Goal: Navigation & Orientation: Find specific page/section

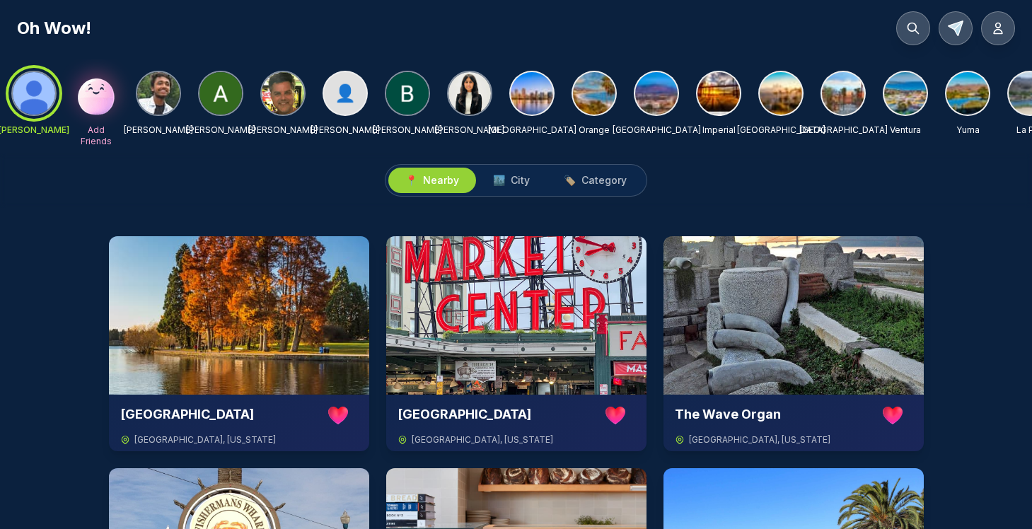
click at [537, 95] on img at bounding box center [532, 93] width 42 height 42
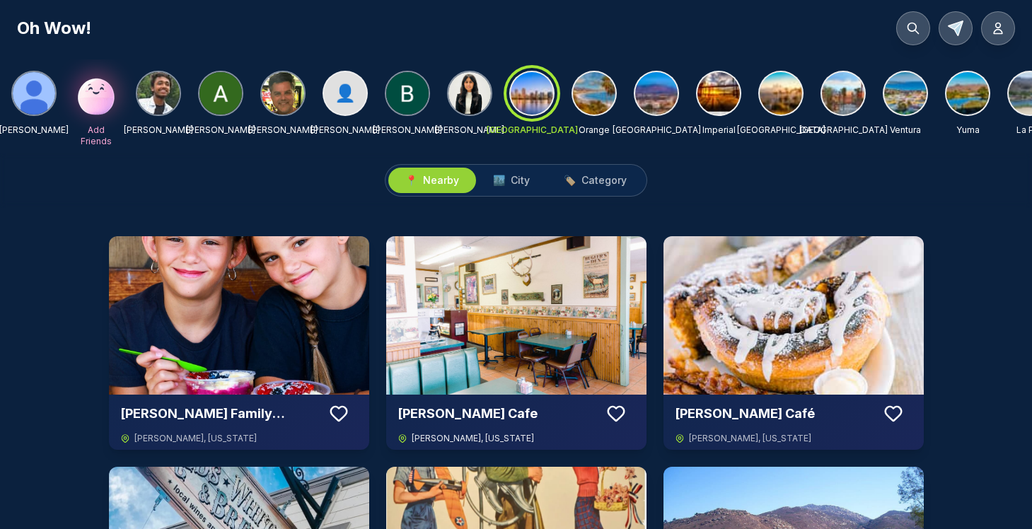
click at [526, 298] on img at bounding box center [516, 315] width 260 height 158
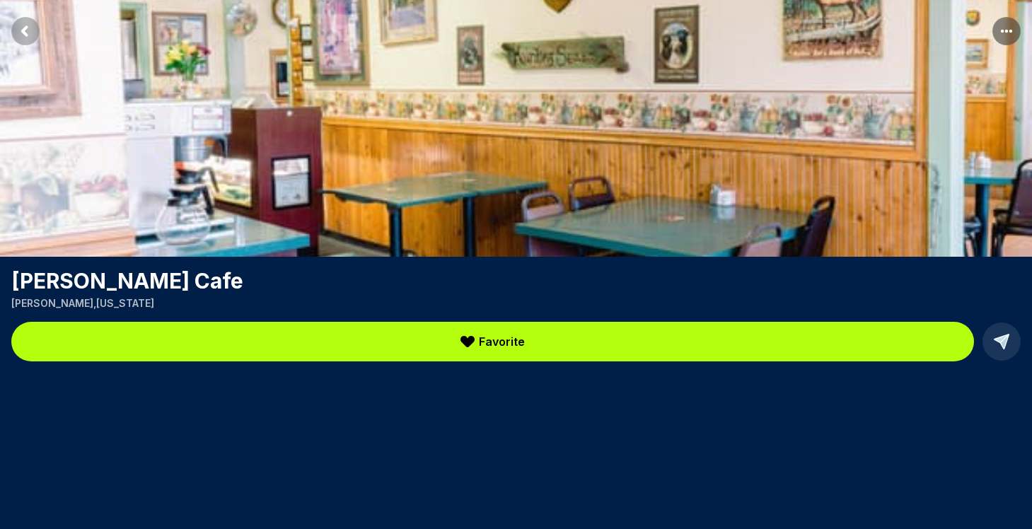
click at [25, 31] on rect "Return to previous page" at bounding box center [25, 31] width 28 height 28
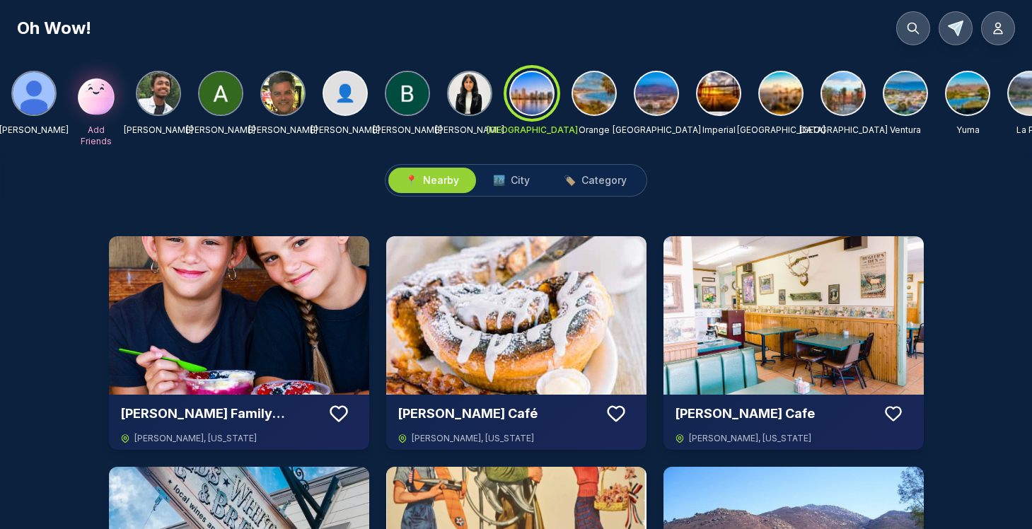
click at [533, 96] on div at bounding box center [532, 93] width 51 height 51
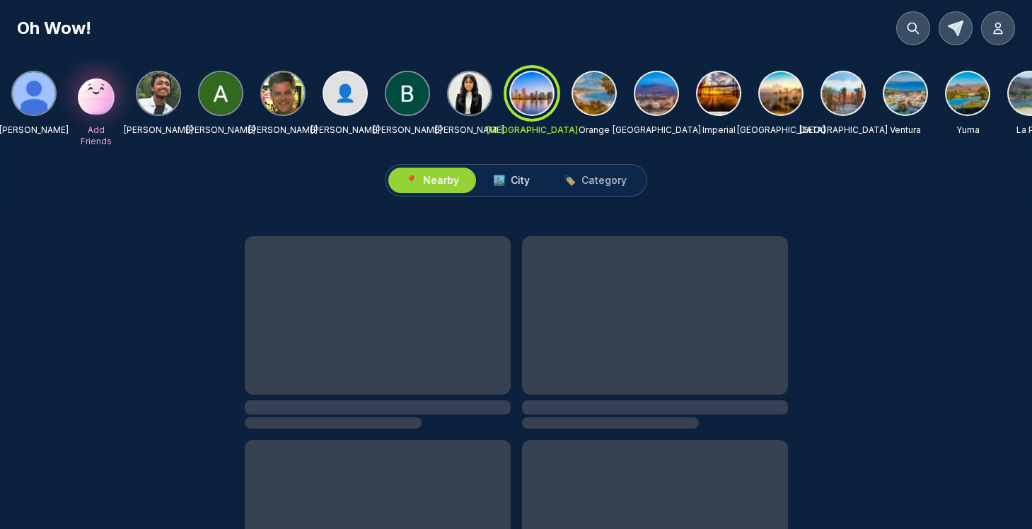
click at [518, 182] on span "City" at bounding box center [520, 180] width 19 height 14
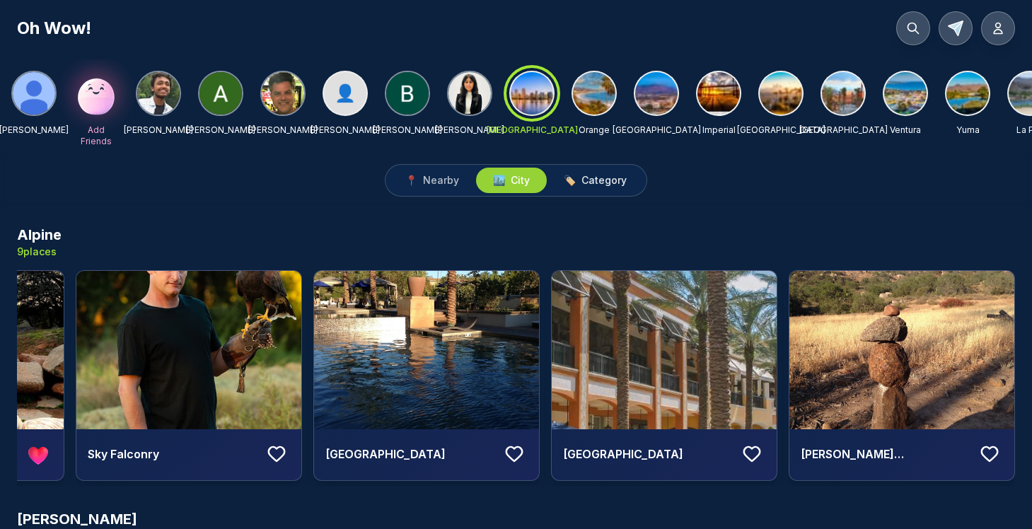
click at [601, 185] on span "Category" at bounding box center [604, 180] width 45 height 14
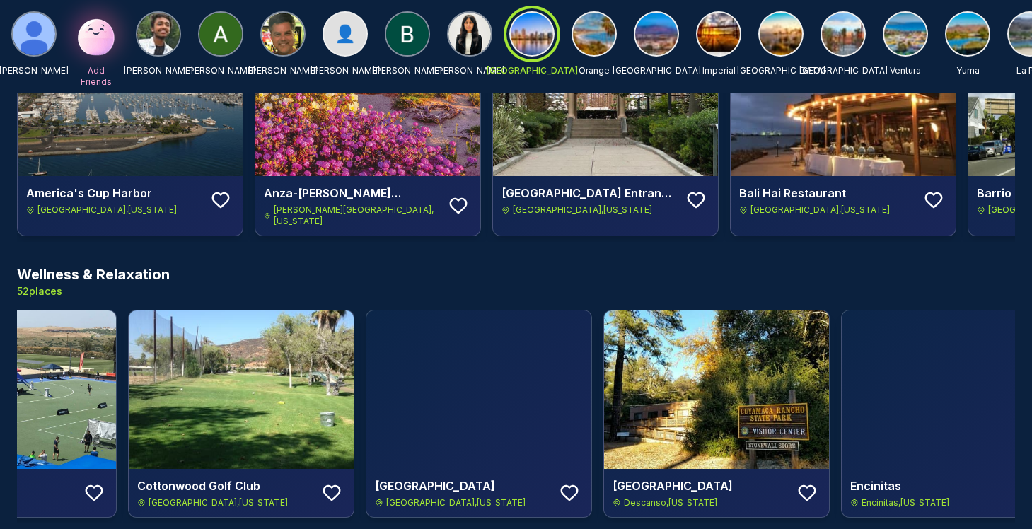
scroll to position [0, 1356]
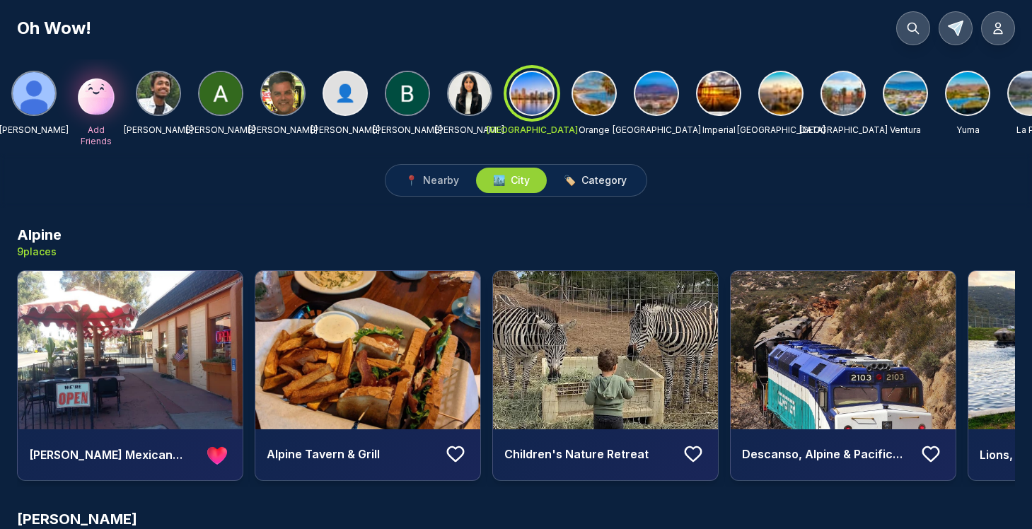
click at [606, 181] on span "Category" at bounding box center [604, 180] width 45 height 14
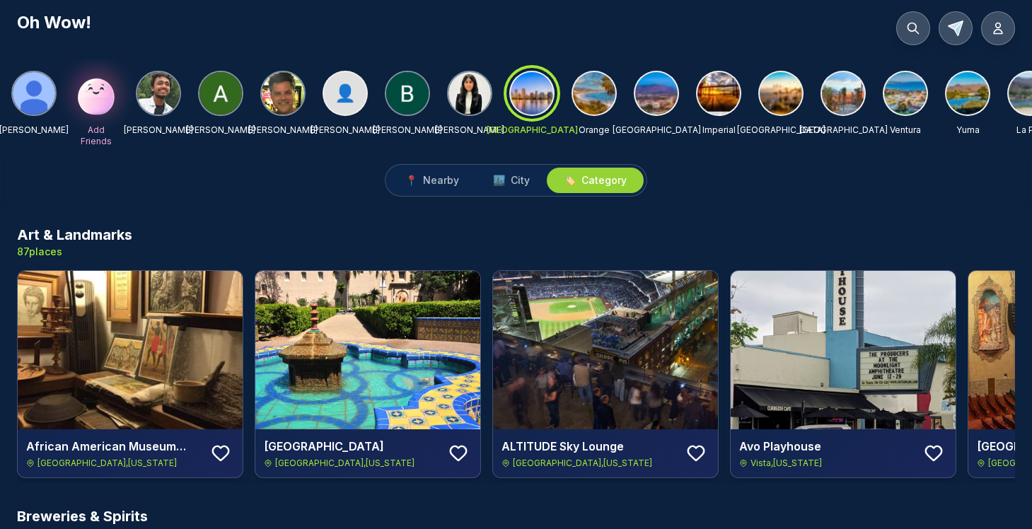
scroll to position [11, 0]
